Goal: Transaction & Acquisition: Purchase product/service

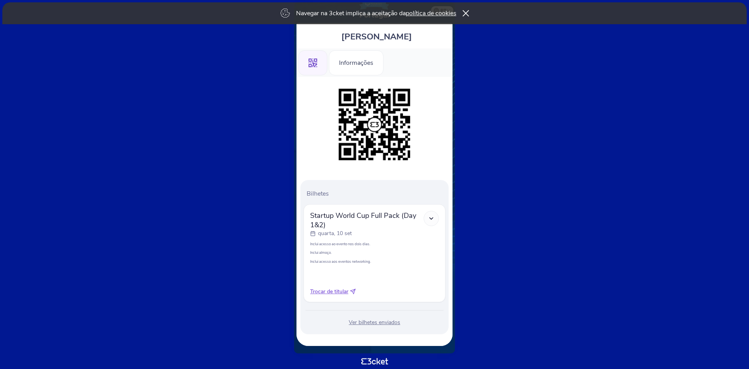
scroll to position [40, 0]
click at [364, 66] on div "Informações" at bounding box center [356, 62] width 55 height 25
